Goal: Navigation & Orientation: Find specific page/section

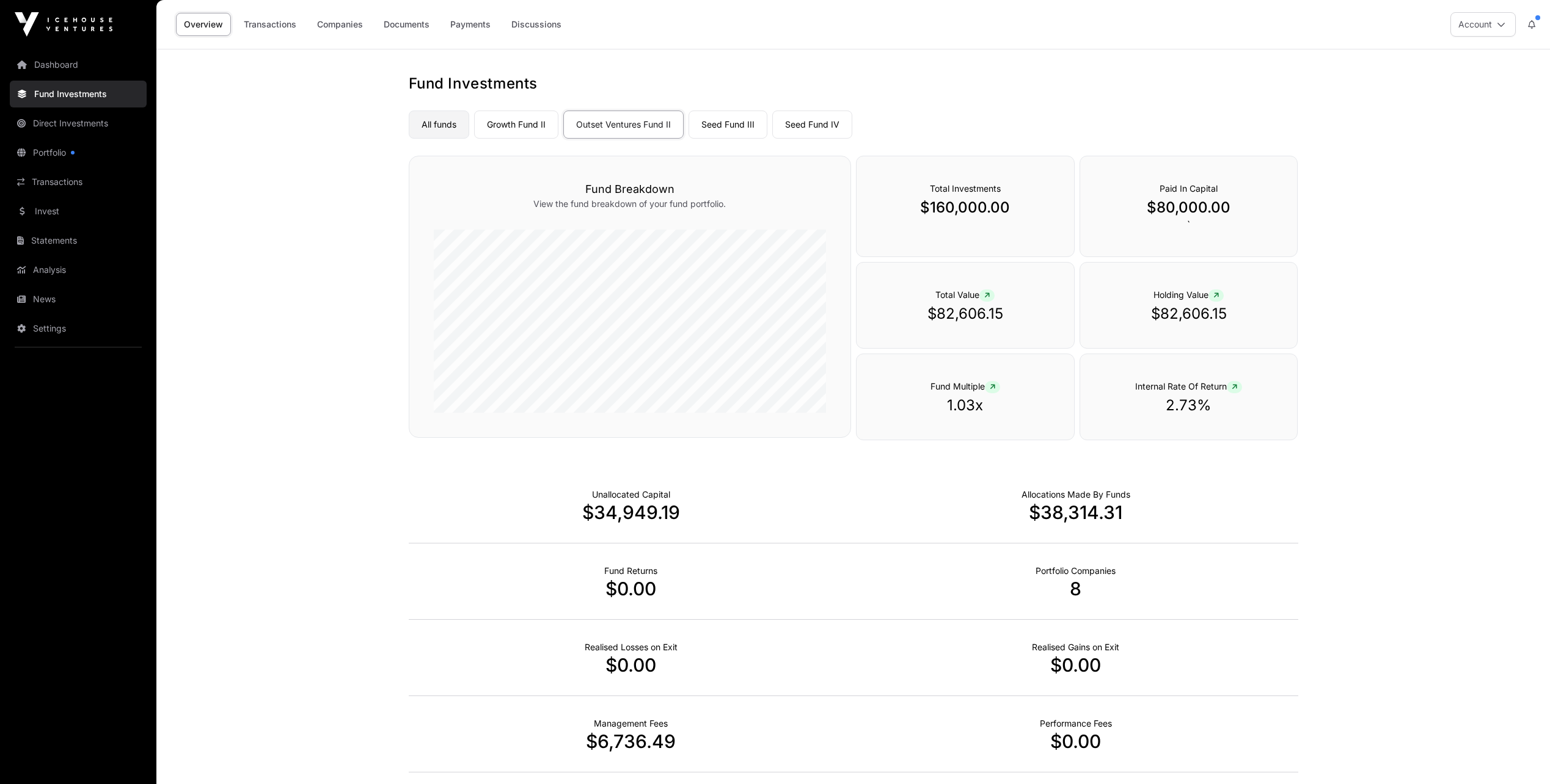
click at [451, 123] on link "All funds" at bounding box center [439, 124] width 60 height 28
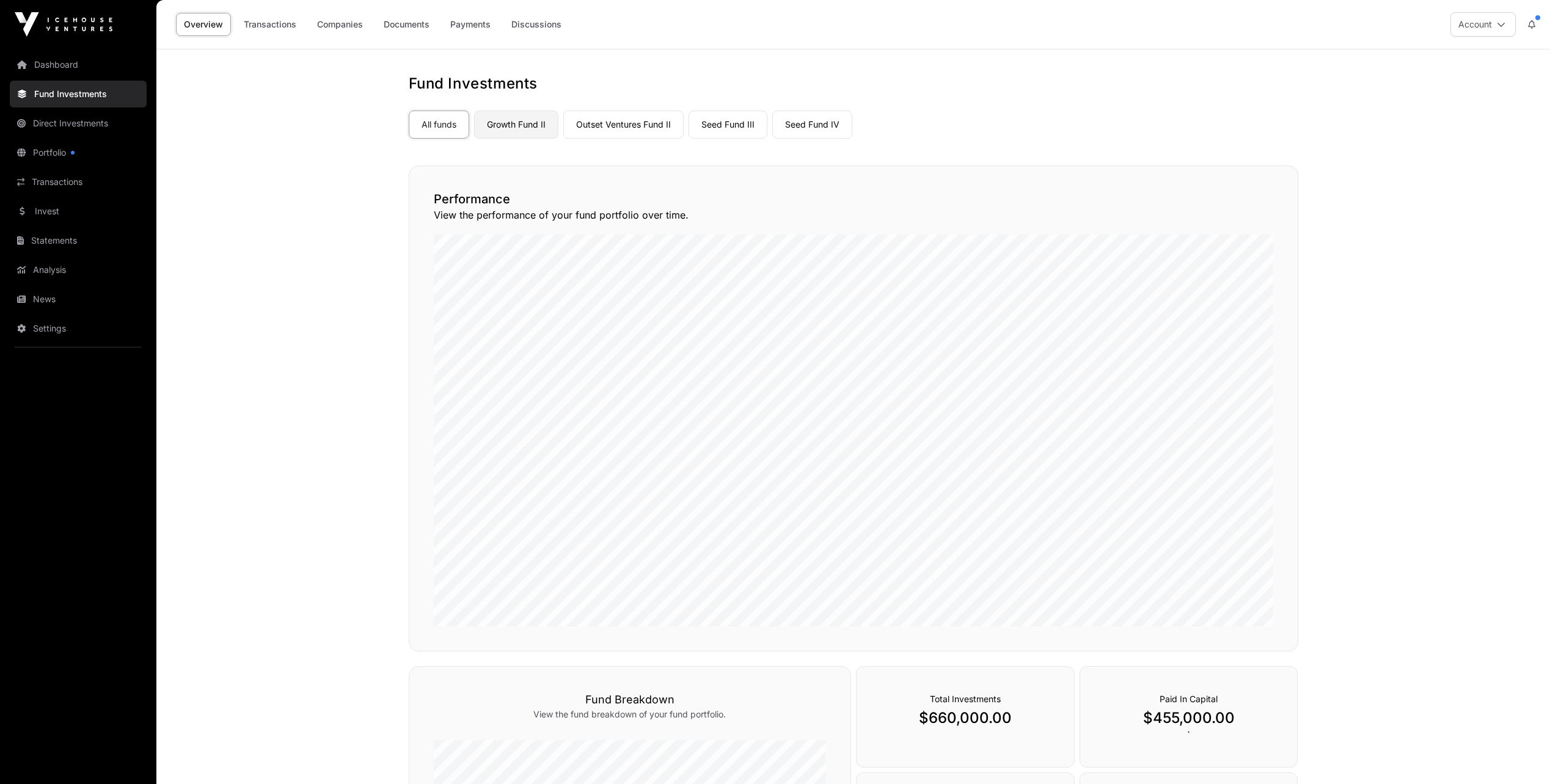
click at [517, 121] on link "Growth Fund II" at bounding box center [516, 124] width 84 height 28
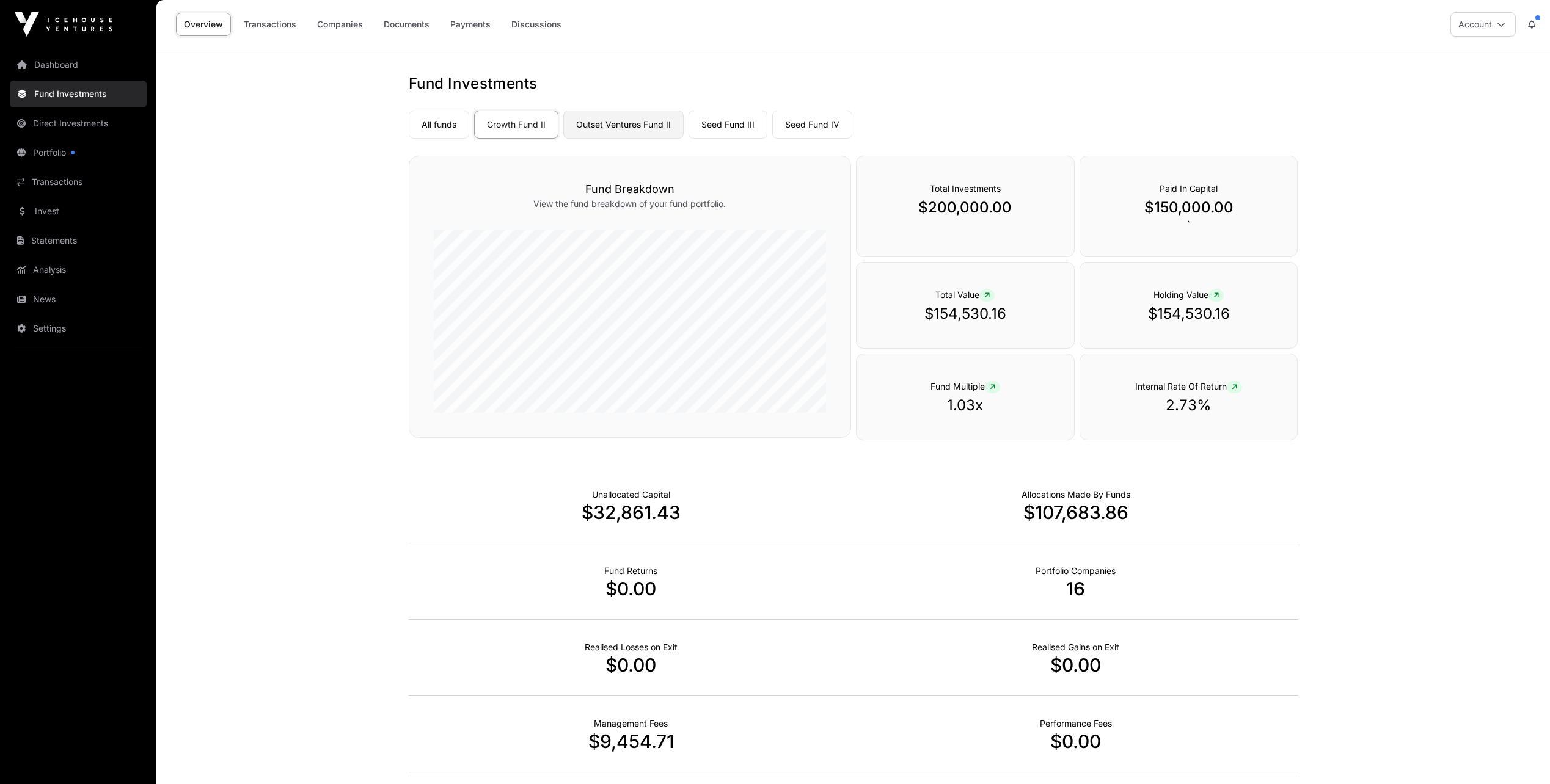
click at [623, 122] on link "Outset Ventures Fund II" at bounding box center [623, 124] width 120 height 28
click at [717, 128] on link "Seed Fund III" at bounding box center [727, 124] width 78 height 28
click at [1237, 385] on icon at bounding box center [1234, 387] width 6 height 8
click at [1232, 386] on icon at bounding box center [1234, 387] width 6 height 8
click at [828, 125] on link "Seed Fund IV" at bounding box center [811, 124] width 80 height 28
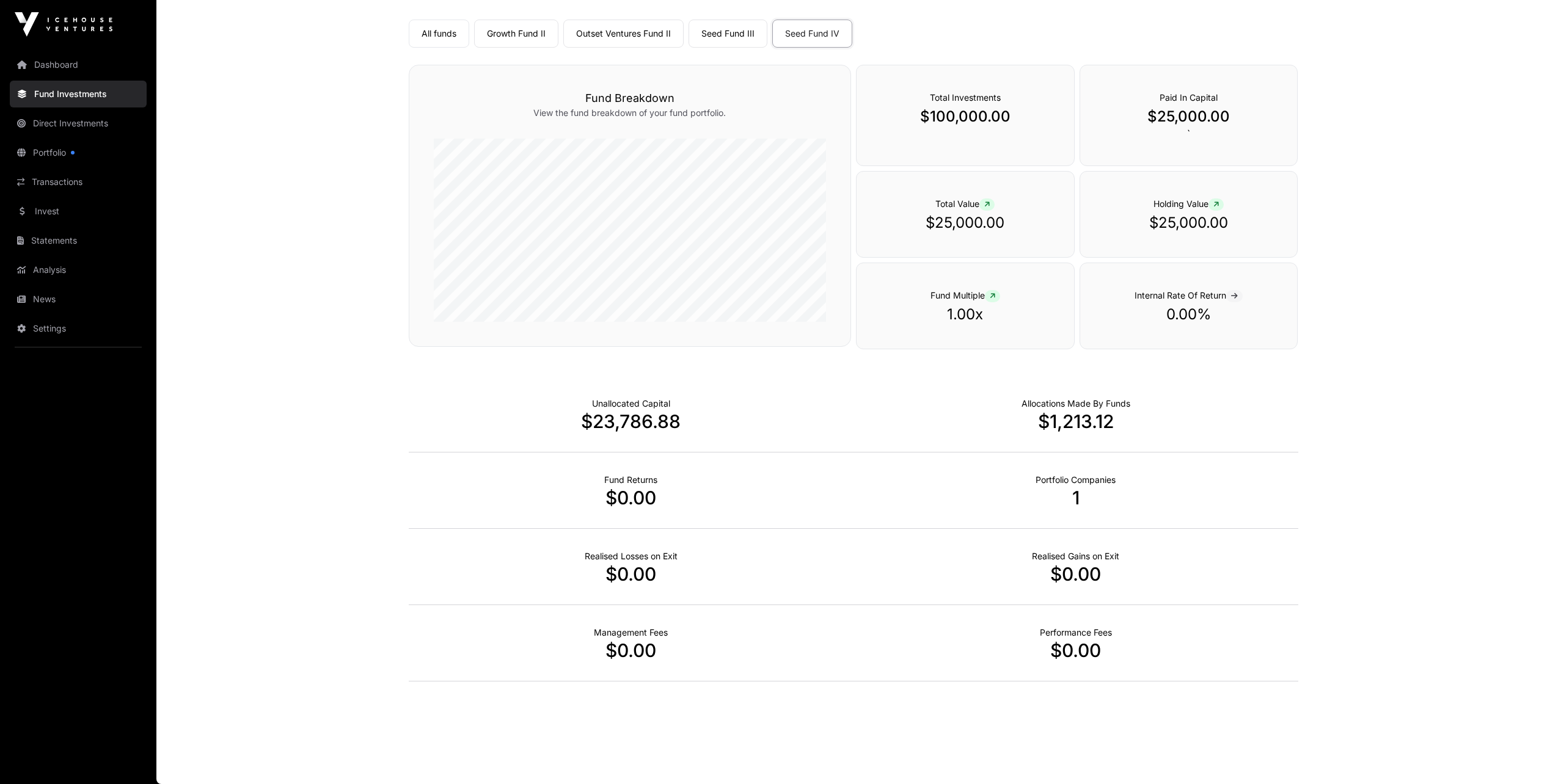
scroll to position [30, 0]
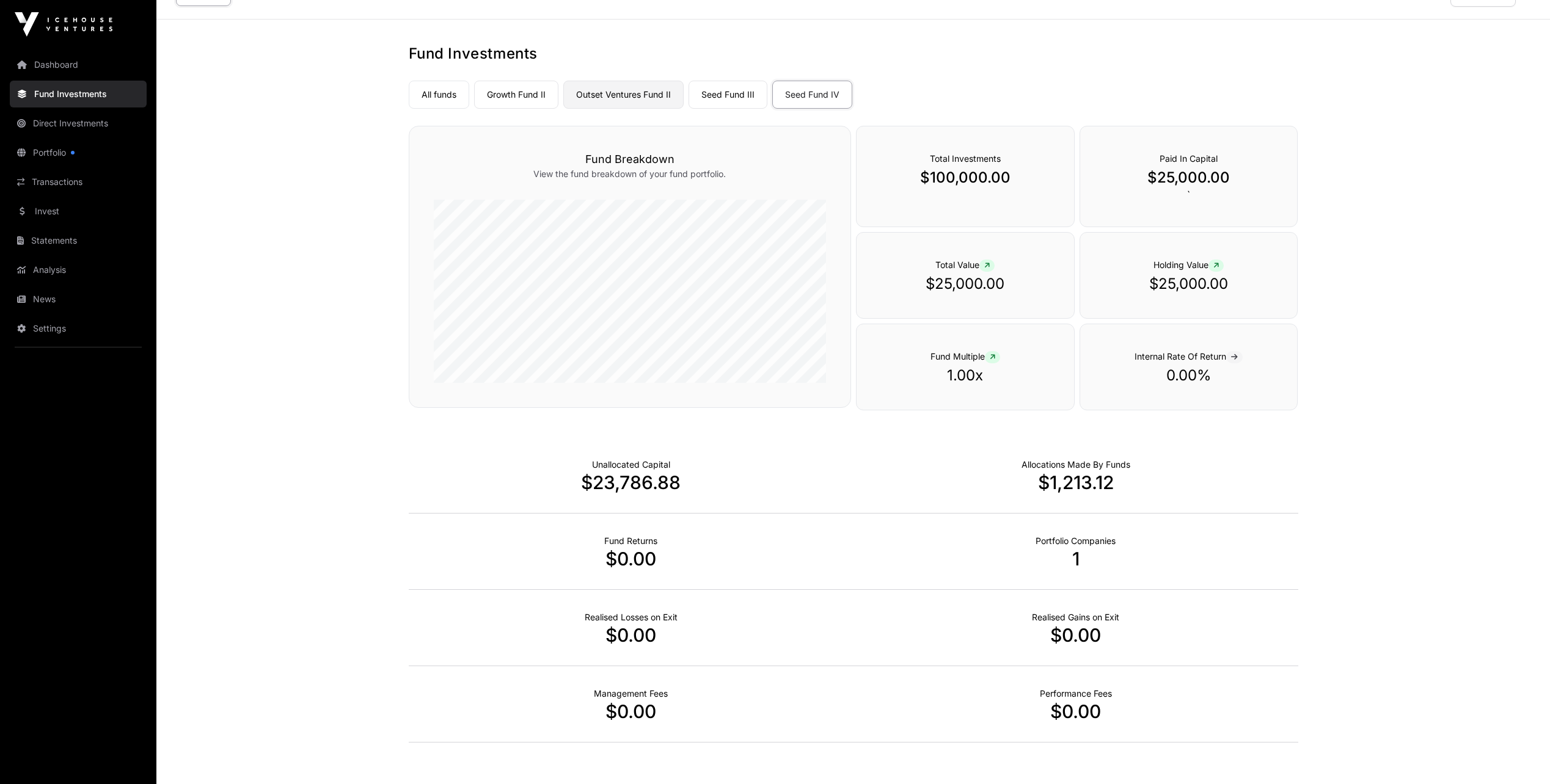
click at [641, 95] on link "Outset Ventures Fund II" at bounding box center [623, 94] width 120 height 28
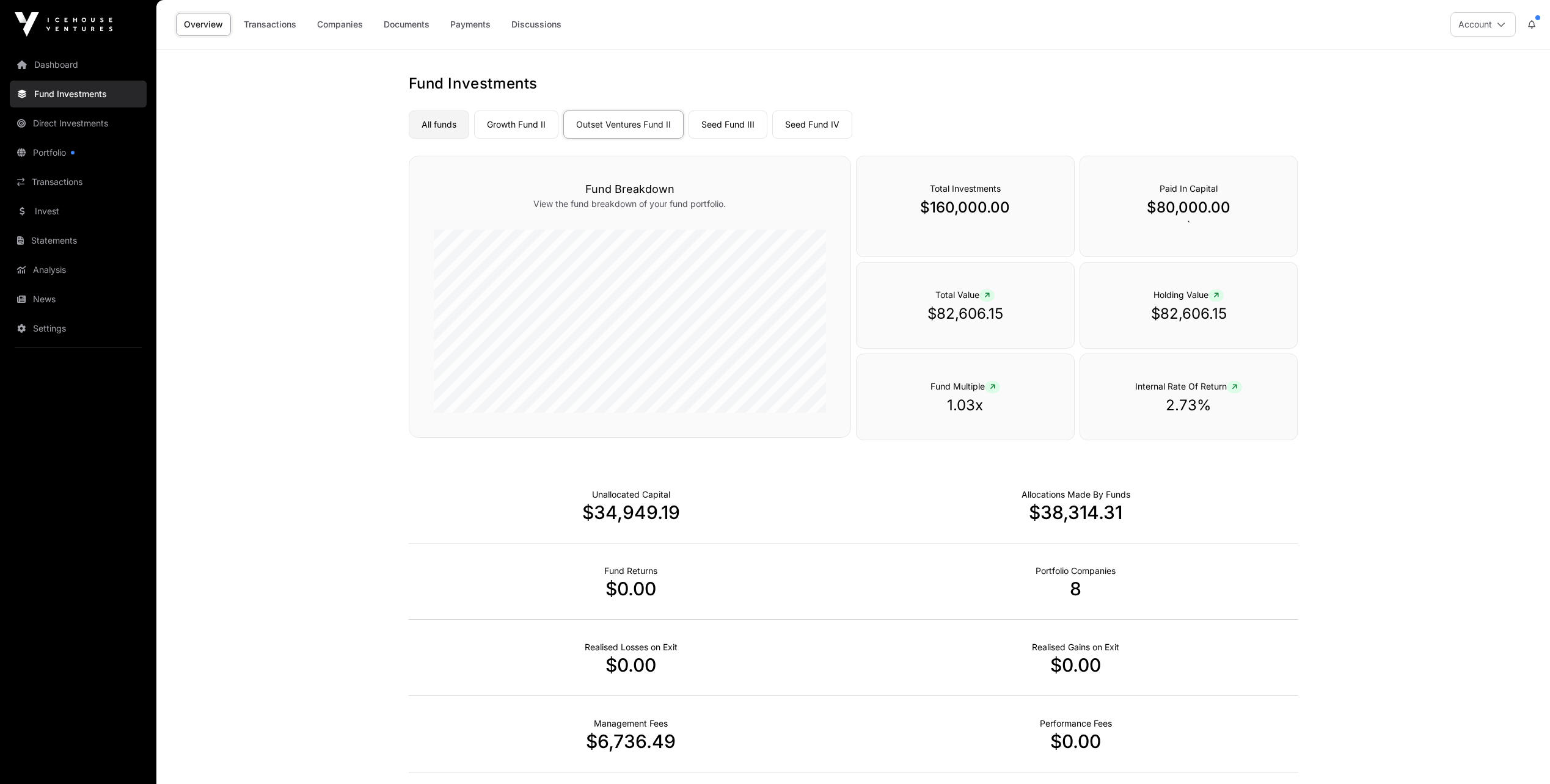
click at [451, 127] on link "All funds" at bounding box center [439, 124] width 60 height 28
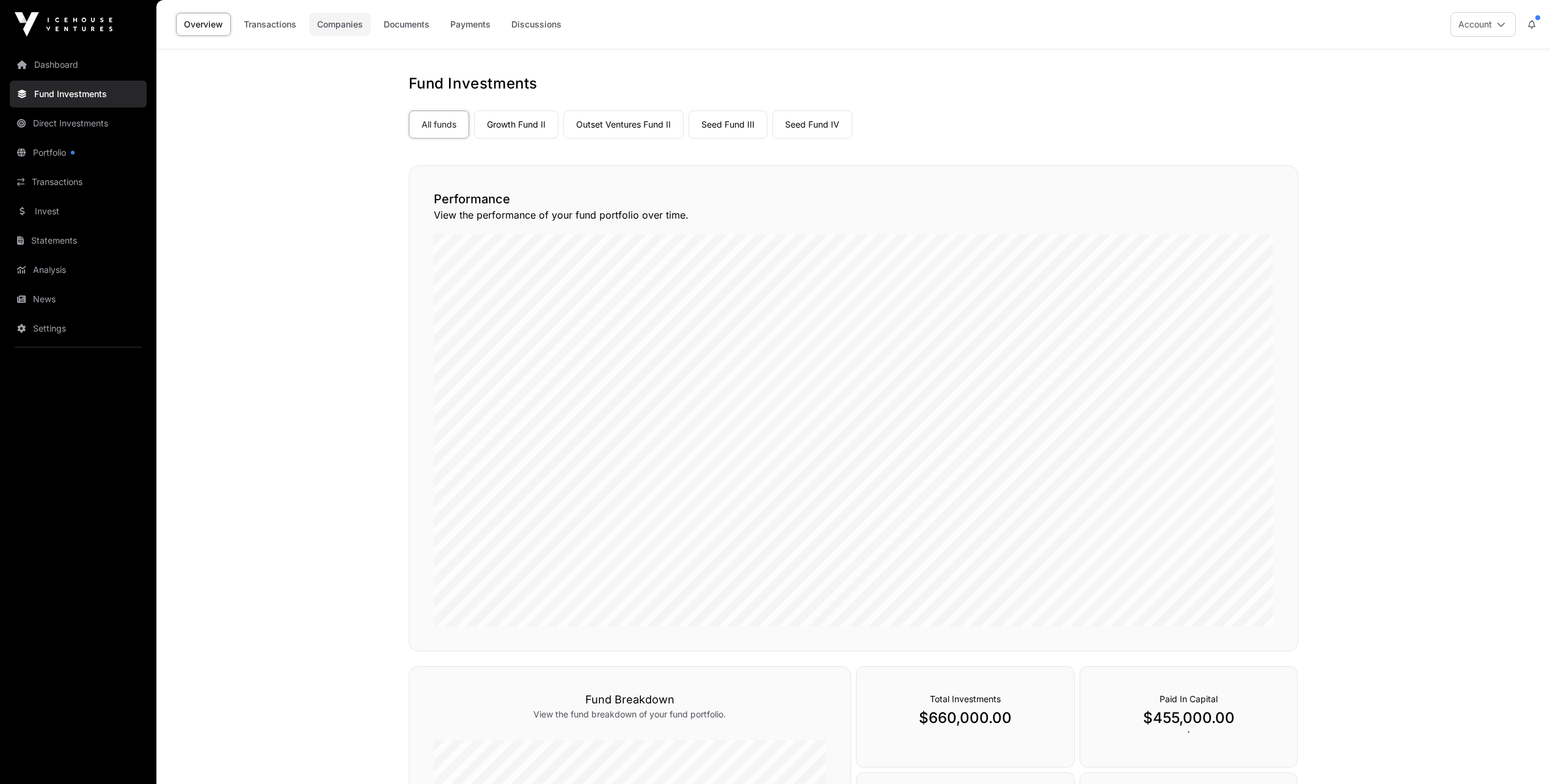
click at [328, 21] on link "Companies" at bounding box center [340, 24] width 62 height 23
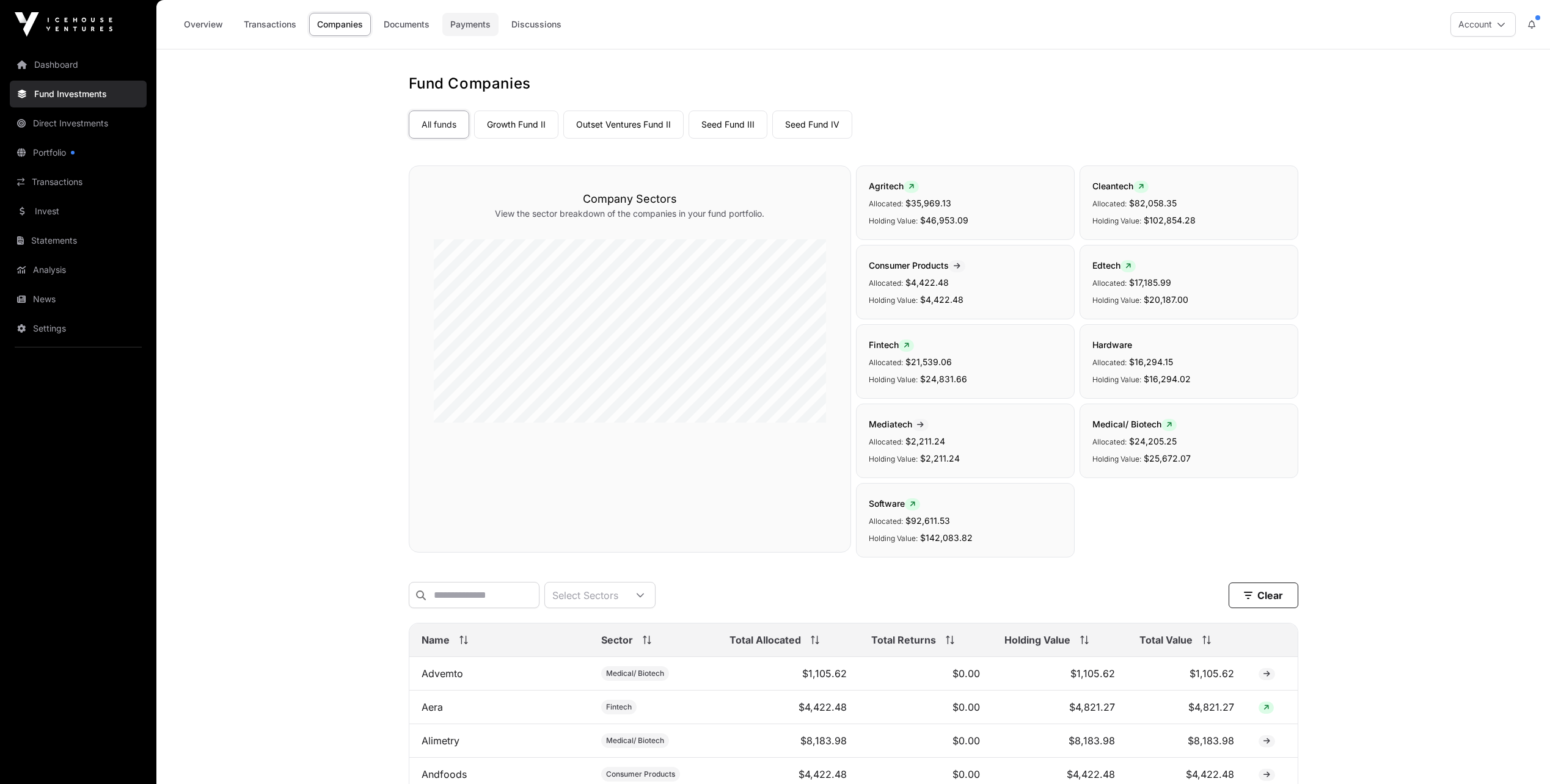
click at [472, 25] on link "Payments" at bounding box center [471, 24] width 56 height 23
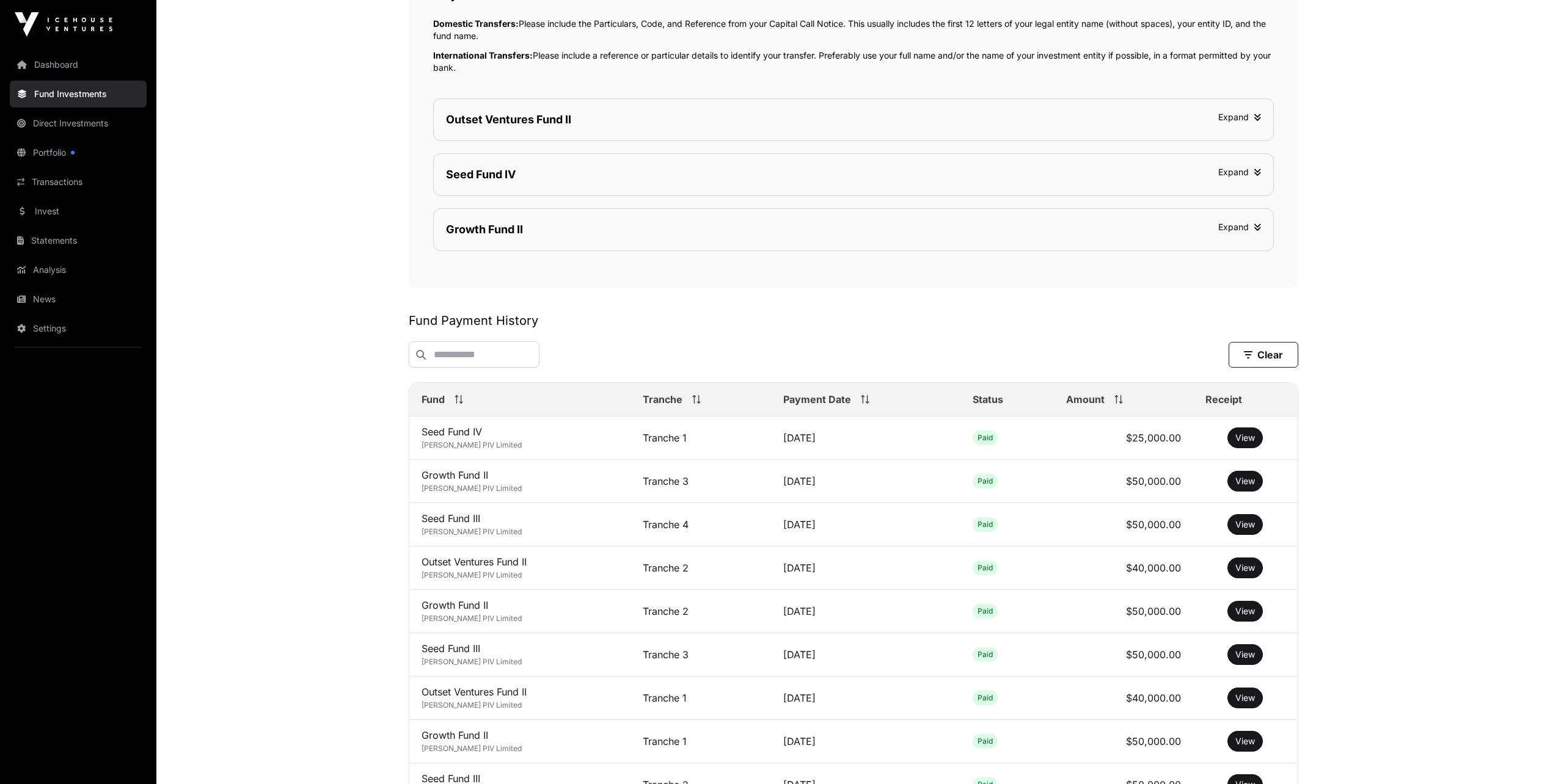
scroll to position [846, 0]
